Goal: Find specific page/section: Find specific page/section

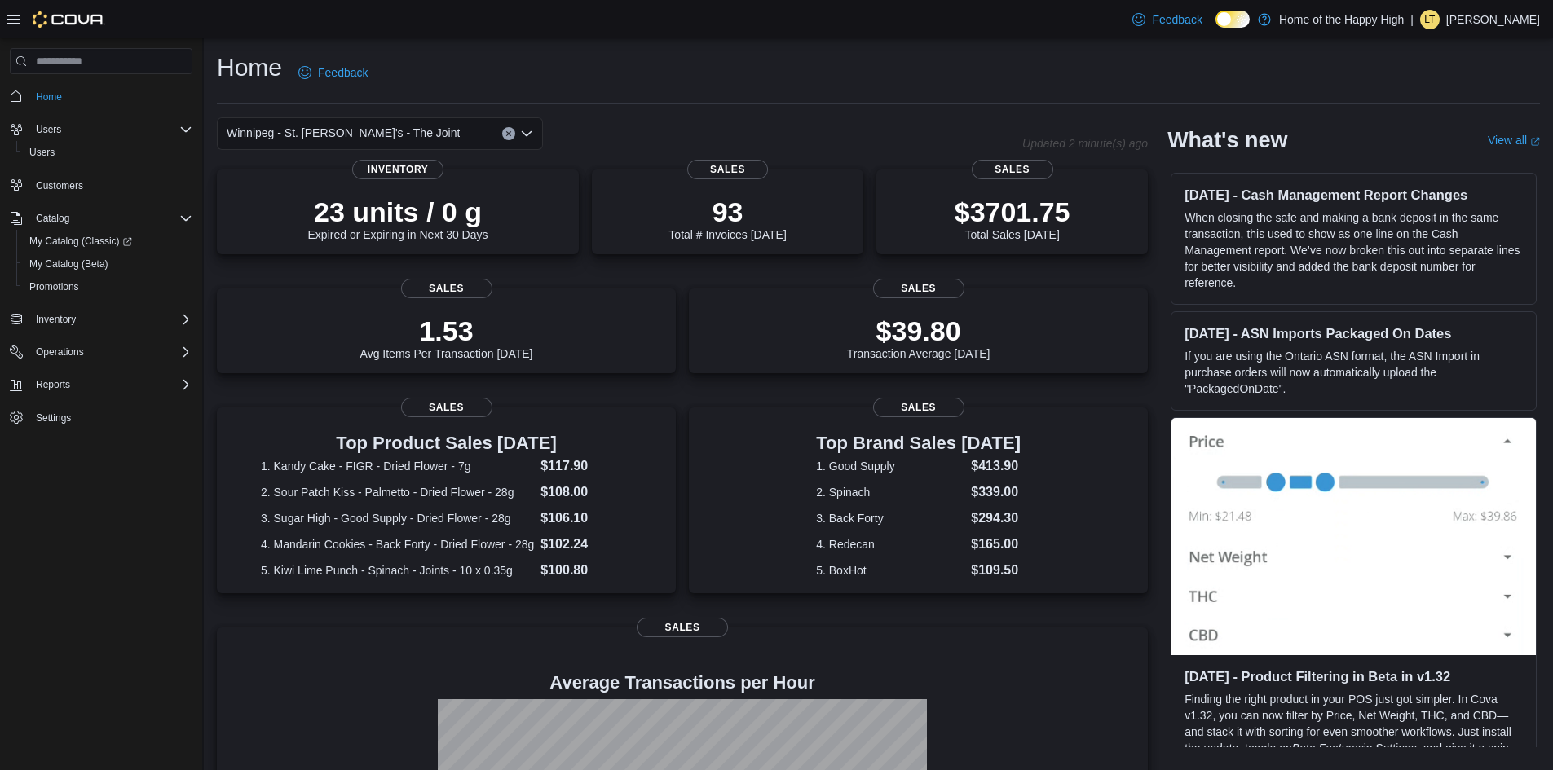
click at [410, 139] on div "Winnipeg - St. [PERSON_NAME]'s - The Joint" at bounding box center [380, 133] width 326 height 33
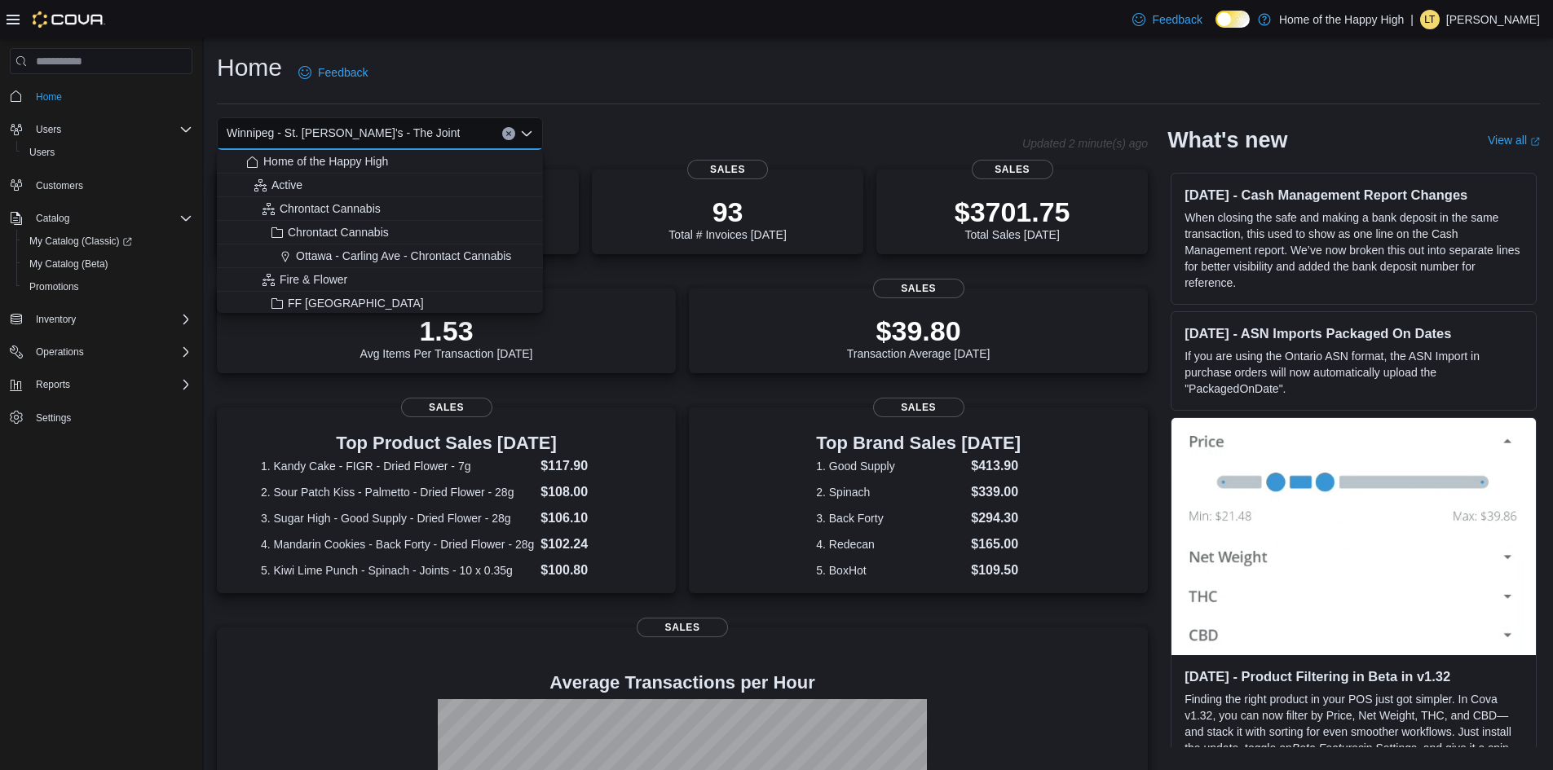
click at [426, 133] on div "Winnipeg - St. Mary's - The Joint Combo box. Selected. Winnipeg - St. Mary's - …" at bounding box center [380, 133] width 326 height 33
click at [440, 125] on div "Winnipeg - St. [PERSON_NAME]'s - The Joint" at bounding box center [380, 133] width 326 height 33
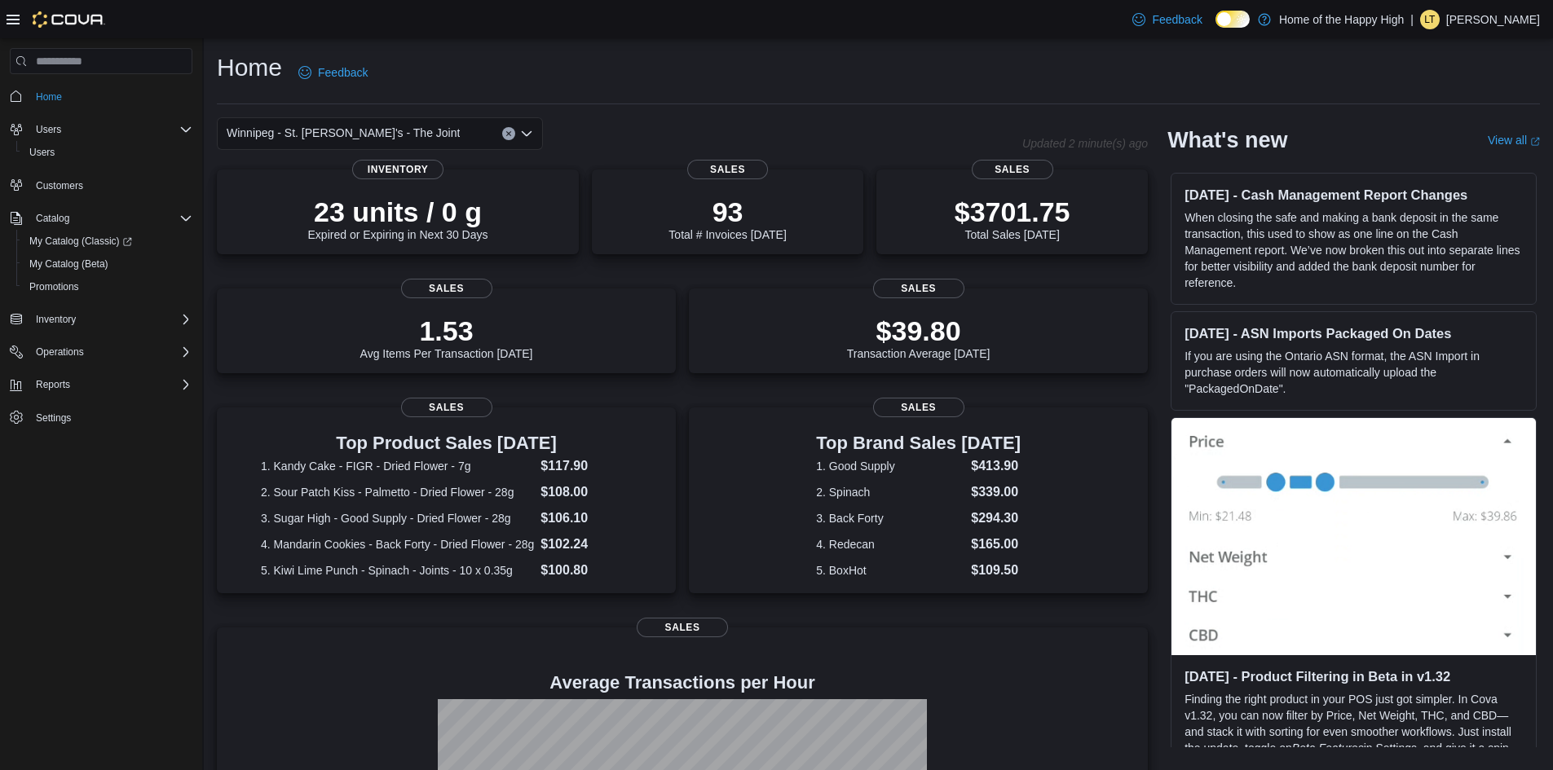
drag, startPoint x: 800, startPoint y: 68, endPoint x: 795, endPoint y: 77, distance: 10.2
click at [798, 68] on div "Home Feedback" at bounding box center [878, 72] width 1323 height 42
